Goal: Check status: Check status

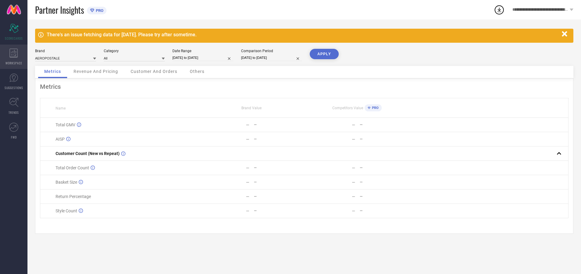
click at [14, 57] on icon at bounding box center [13, 52] width 8 height 9
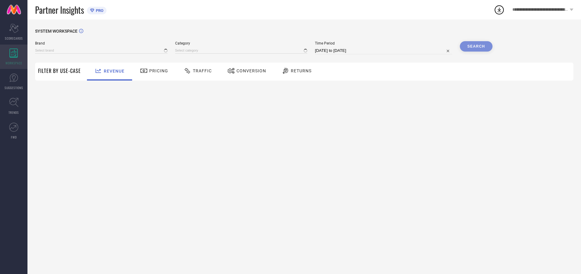
type input "AEROPOSTALE"
type input "All"
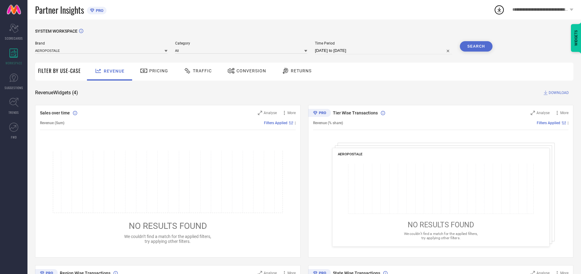
click at [249, 71] on span "Conversion" at bounding box center [251, 70] width 30 height 5
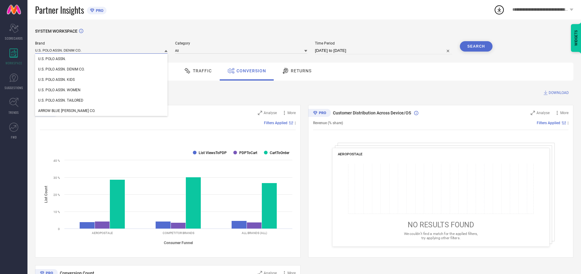
type input "U.S. POLO ASSN. DENIM CO."
click at [61, 69] on span "U.S. POLO ASSN. DENIM CO." at bounding box center [61, 69] width 46 height 4
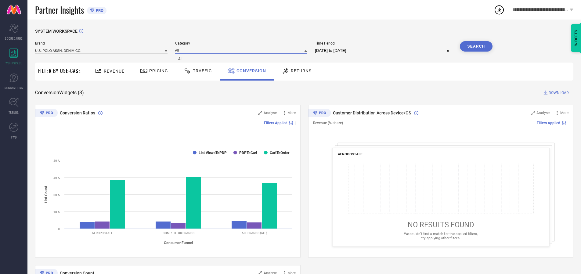
type input "All"
click at [181, 59] on span "All" at bounding box center [180, 59] width 4 height 4
click at [384, 51] on input "[DATE] to [DATE]" at bounding box center [383, 50] width 137 height 7
select select "7"
select select "2025"
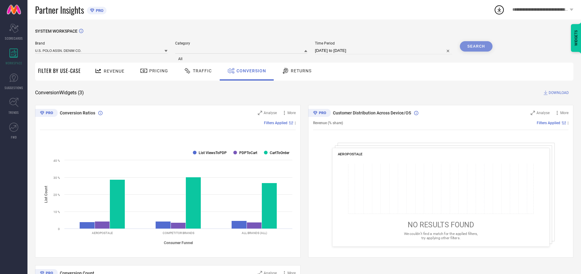
select select "8"
select select "2025"
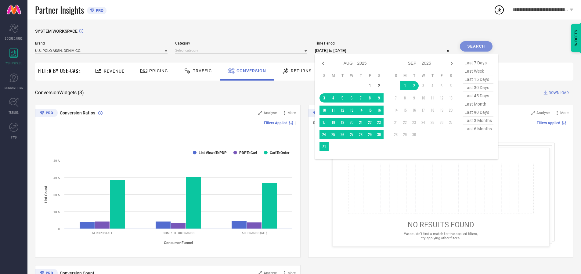
click at [381, 134] on td "30" at bounding box center [378, 134] width 9 height 9
type input "[DATE] to [DATE]"
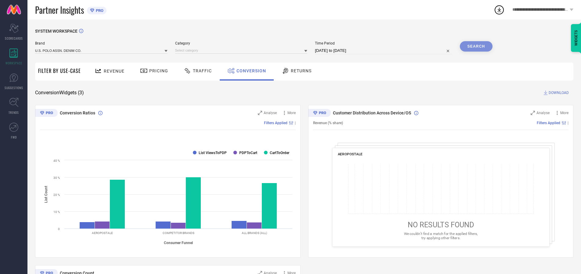
click at [476, 46] on div "Search" at bounding box center [475, 46] width 33 height 10
click at [558, 93] on span "DOWNLOAD" at bounding box center [558, 93] width 20 height 6
click at [249, 71] on span "Conversion" at bounding box center [251, 70] width 30 height 5
type input "ARROW WOMAN"
